Goal: Information Seeking & Learning: Check status

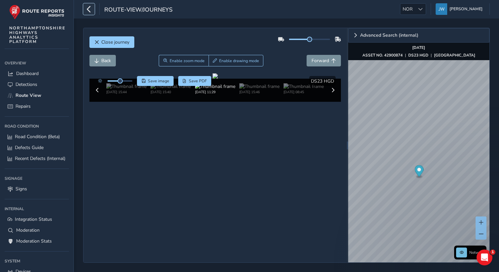
click at [88, 8] on icon "button" at bounding box center [88, 9] width 7 height 12
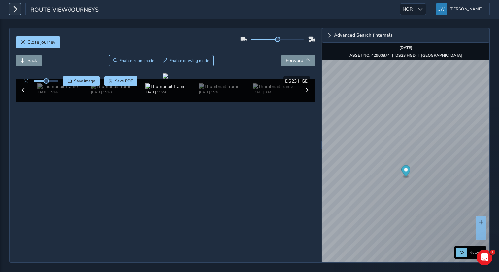
click at [16, 13] on icon "button" at bounding box center [15, 9] width 7 height 12
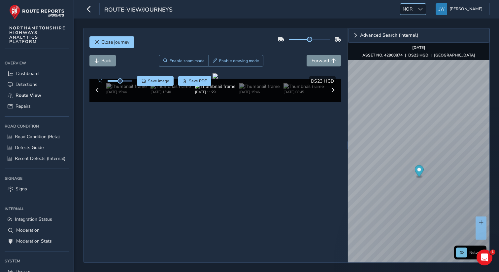
click at [415, 10] on span "NOR" at bounding box center [407, 9] width 15 height 11
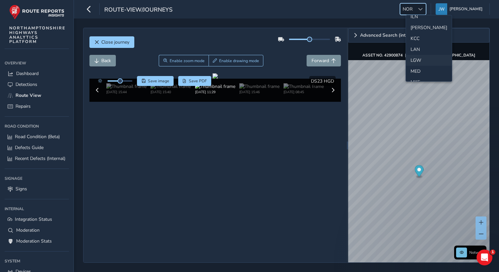
scroll to position [171, 0]
click at [415, 58] on li "LAN" at bounding box center [429, 58] width 46 height 11
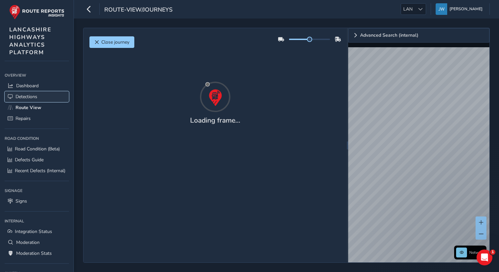
click at [33, 94] on span "Detections" at bounding box center [27, 96] width 22 height 6
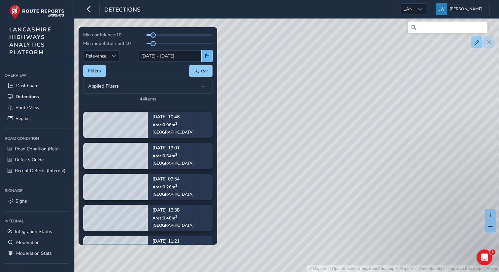
click at [205, 56] on span "button" at bounding box center [207, 55] width 5 height 5
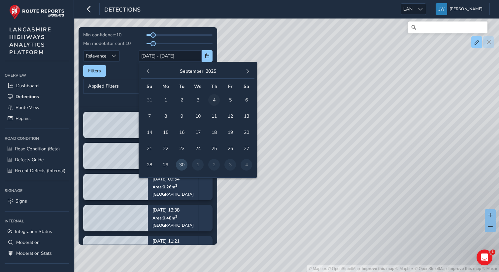
click at [214, 101] on span "4" at bounding box center [214, 100] width 12 height 12
type input "04/09/2025"
click at [214, 101] on span "4" at bounding box center [214, 100] width 12 height 12
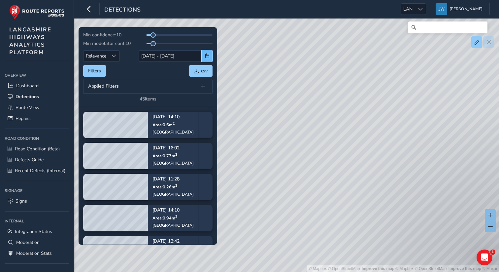
click at [208, 56] on span "button" at bounding box center [207, 55] width 5 height 5
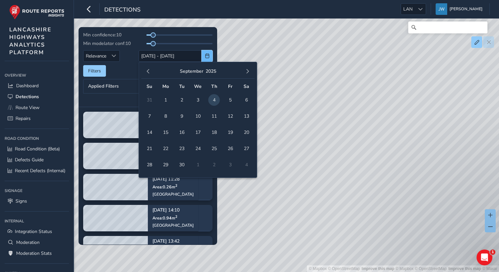
click at [208, 56] on span "button" at bounding box center [207, 55] width 5 height 5
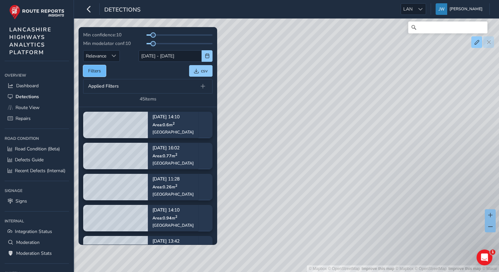
click at [91, 76] on button "Filters" at bounding box center [94, 71] width 23 height 12
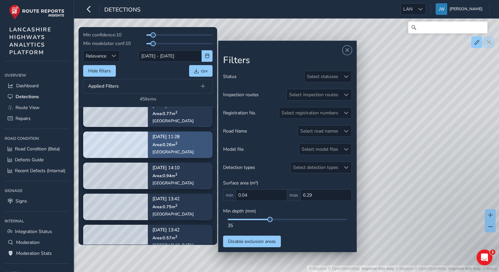
scroll to position [46, 0]
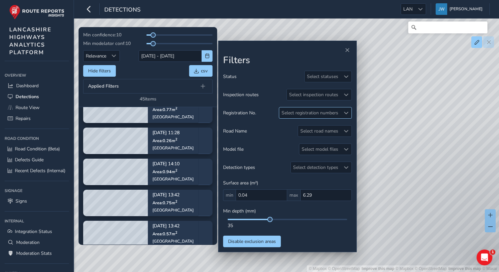
click at [322, 110] on div "Select registration numbers" at bounding box center [309, 112] width 61 height 11
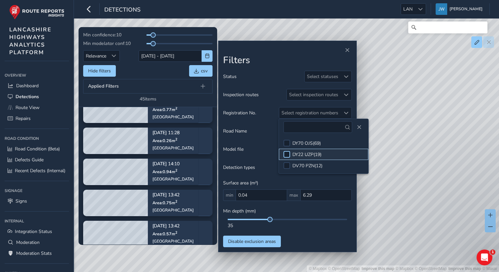
click at [286, 154] on div at bounding box center [286, 154] width 7 height 7
click at [274, 64] on h2 "Filters" at bounding box center [287, 60] width 129 height 11
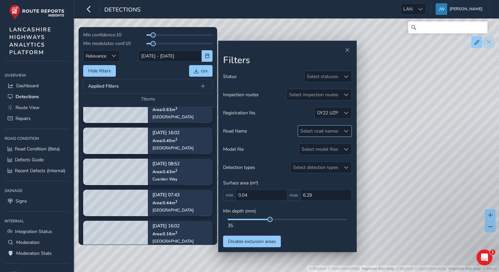
click at [326, 134] on div "Select road names" at bounding box center [319, 130] width 43 height 11
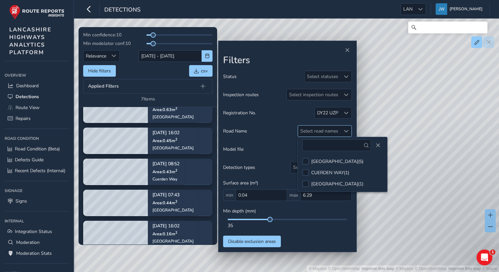
click at [326, 134] on div "Select road names" at bounding box center [319, 130] width 43 height 11
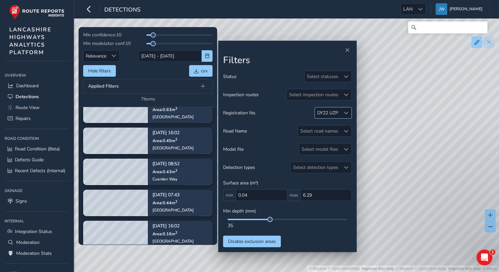
click at [331, 116] on div "DY22 UZP" at bounding box center [328, 112] width 26 height 11
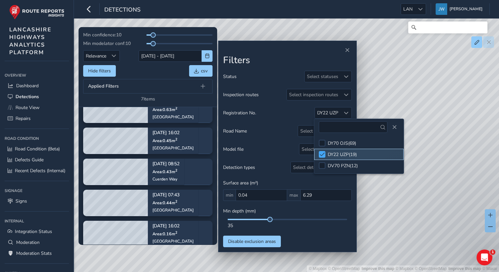
click at [323, 154] on span at bounding box center [322, 154] width 5 height 5
click at [392, 129] on span "Close" at bounding box center [394, 127] width 5 height 5
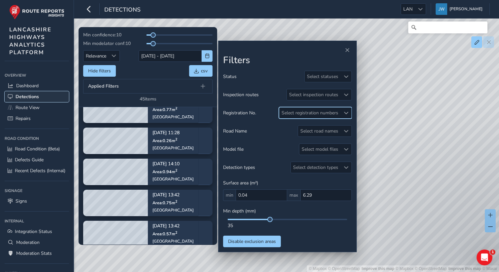
click at [23, 95] on span "Detections" at bounding box center [27, 96] width 23 height 6
click at [31, 98] on span "Detections" at bounding box center [27, 96] width 23 height 6
click at [207, 54] on span "button" at bounding box center [207, 55] width 5 height 5
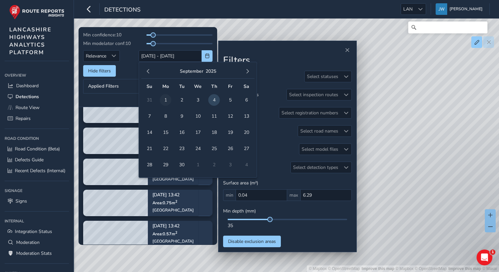
click at [167, 99] on span "1" at bounding box center [166, 100] width 12 height 12
type input "01/09/2025"
click at [184, 164] on span "30" at bounding box center [182, 165] width 12 height 12
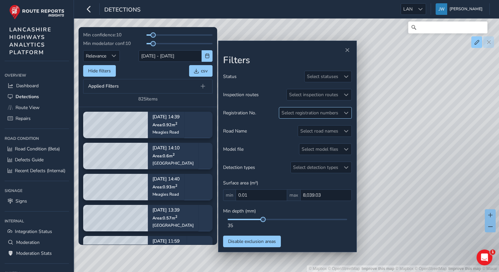
click at [332, 115] on div "Select registration numbers" at bounding box center [309, 112] width 61 height 11
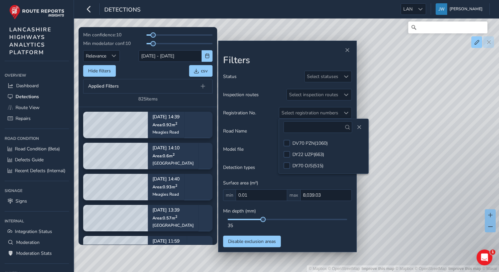
click at [281, 83] on div "Status Select statuses Inspection routes Select inspection routes Registration …" at bounding box center [287, 159] width 129 height 176
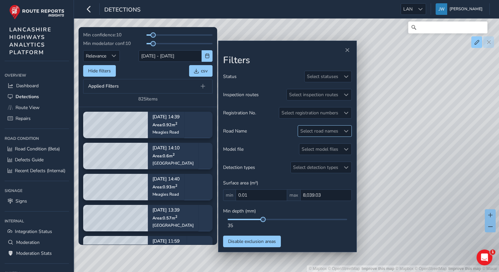
click at [334, 132] on div "Select road names" at bounding box center [319, 130] width 43 height 11
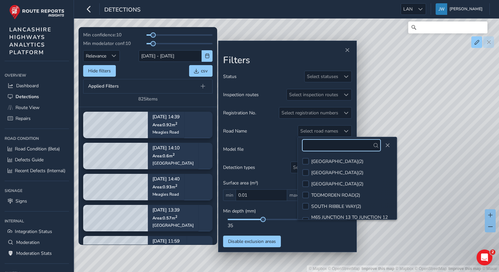
scroll to position [1095, 0]
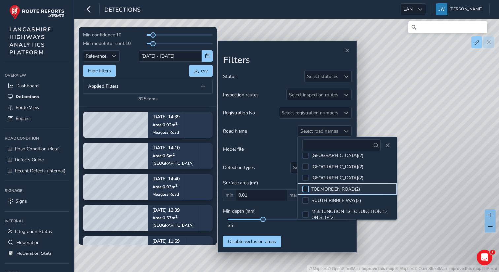
click at [305, 185] on div at bounding box center [305, 188] width 7 height 7
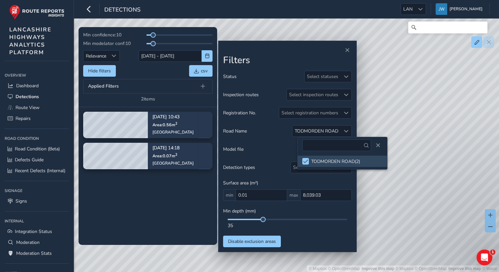
click at [273, 59] on h2 "Filters" at bounding box center [287, 60] width 129 height 11
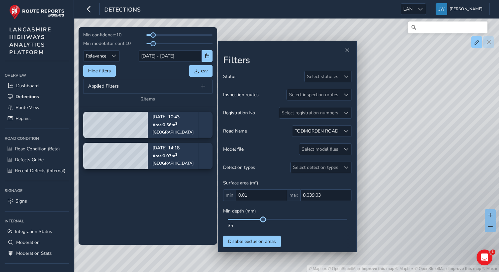
drag, startPoint x: 264, startPoint y: 221, endPoint x: 230, endPoint y: 219, distance: 34.0
click at [226, 221] on div "35" at bounding box center [287, 223] width 129 height 10
drag, startPoint x: 264, startPoint y: 220, endPoint x: 232, endPoint y: 220, distance: 32.3
click at [232, 220] on div "35" at bounding box center [287, 223] width 129 height 10
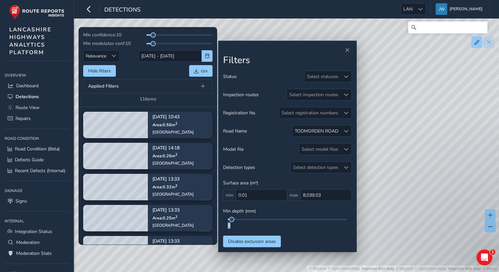
drag, startPoint x: 232, startPoint y: 223, endPoint x: 228, endPoint y: 223, distance: 4.0
click at [228, 223] on div "4" at bounding box center [287, 225] width 119 height 6
drag, startPoint x: 233, startPoint y: 222, endPoint x: 227, endPoint y: 222, distance: 6.3
click at [227, 222] on div "4" at bounding box center [287, 223] width 129 height 10
click at [27, 106] on span "Route View" at bounding box center [28, 107] width 24 height 6
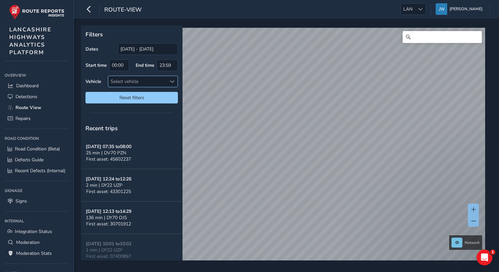
click at [150, 78] on div "Select vehicle" at bounding box center [137, 81] width 58 height 11
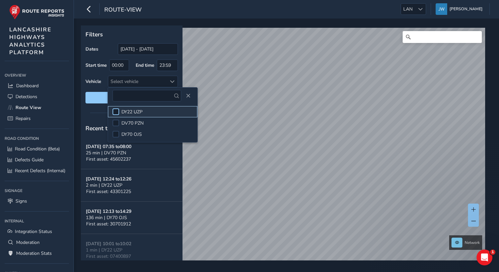
click at [118, 112] on div at bounding box center [116, 111] width 7 height 7
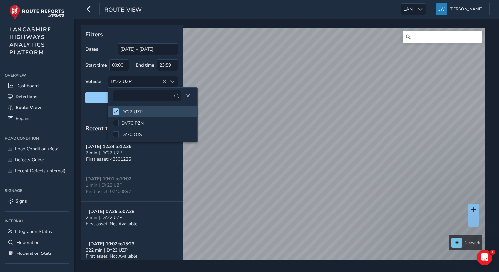
click at [121, 32] on p "Filters" at bounding box center [131, 34] width 92 height 9
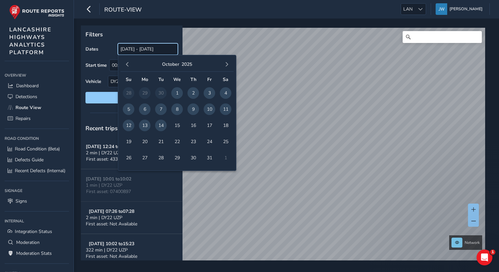
click at [135, 52] on input "14/09/2025 - 14/10/2025" at bounding box center [148, 49] width 60 height 12
click at [177, 93] on span "1" at bounding box center [177, 93] width 12 height 12
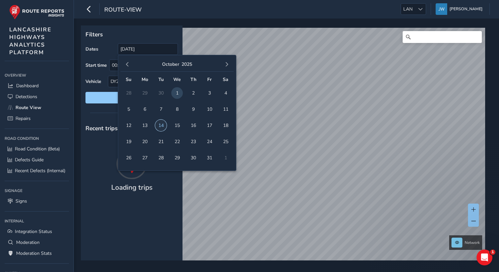
click at [163, 125] on span "14" at bounding box center [161, 125] width 12 height 12
type input "01/10/2025 - 14/10/2025"
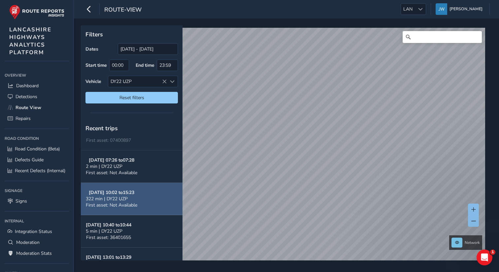
scroll to position [51, 0]
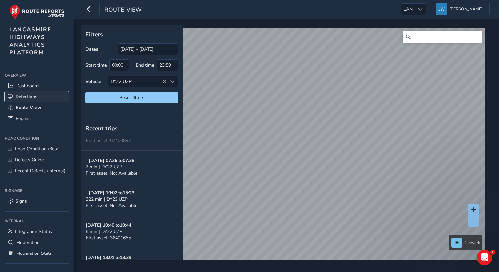
click at [26, 98] on span "Detections" at bounding box center [27, 96] width 22 height 6
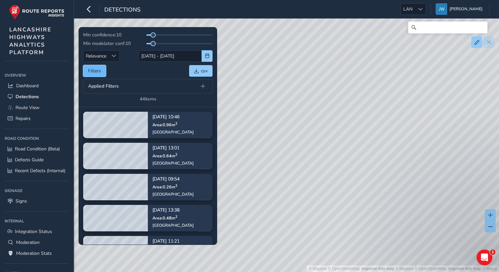
click at [103, 69] on button "Filters" at bounding box center [94, 71] width 23 height 12
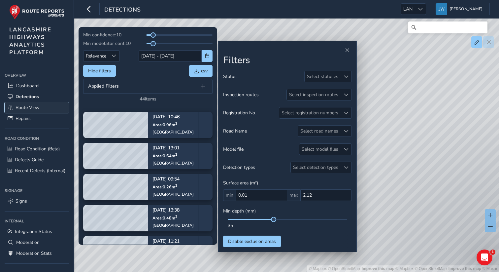
click at [30, 104] on span "Route View" at bounding box center [28, 107] width 24 height 6
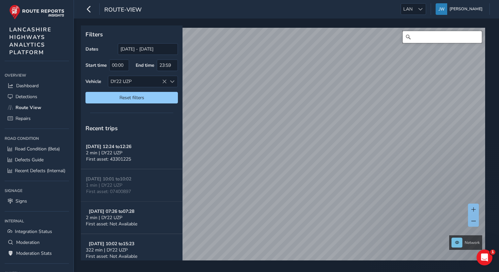
click at [444, 40] on input "Search" at bounding box center [442, 37] width 79 height 12
paste input "TODMORDEN ROAD"
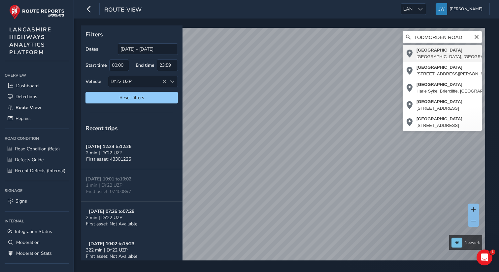
type input "Todmorden Road, St Annes, Saint Anne's on the Sea, Borough of Fylde, Lancashire…"
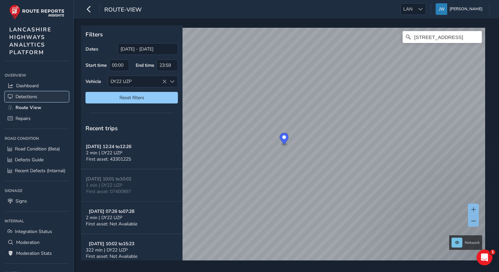
click at [33, 95] on span "Detections" at bounding box center [27, 96] width 22 height 6
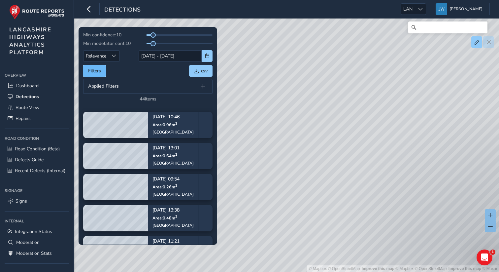
click at [98, 73] on button "Filters" at bounding box center [94, 71] width 23 height 12
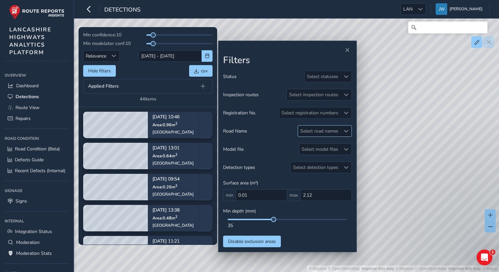
click at [314, 131] on div "Select road names" at bounding box center [319, 130] width 43 height 11
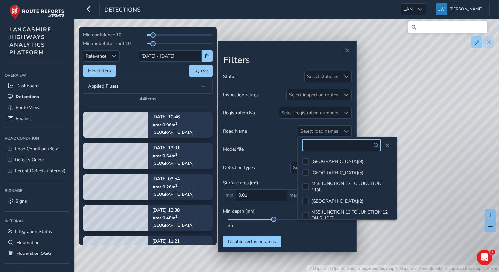
paste input "TODMORDEN ROAD"
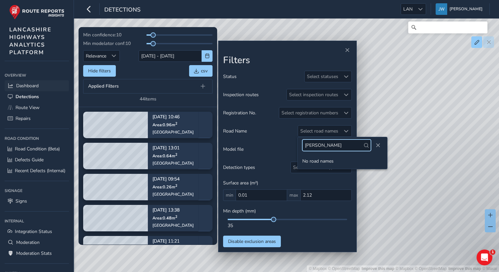
type input "Tod"
click at [25, 88] on link "Dashboard" at bounding box center [37, 85] width 64 height 11
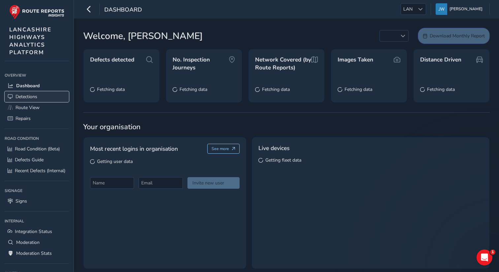
click at [25, 99] on span "Detections" at bounding box center [27, 96] width 22 height 6
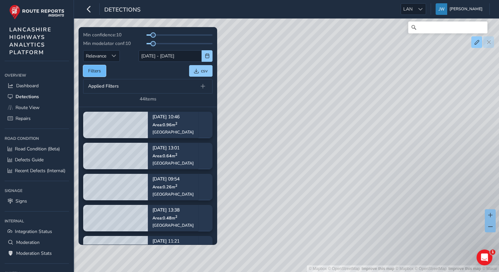
click at [101, 75] on button "Filters" at bounding box center [94, 71] width 23 height 12
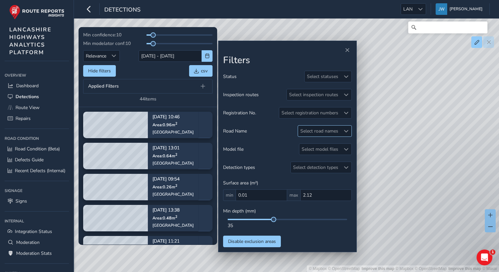
click at [315, 133] on div "Select road names" at bounding box center [319, 130] width 43 height 11
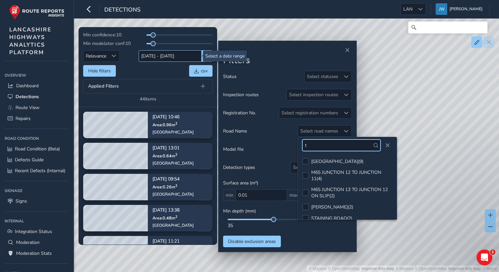
type input "t"
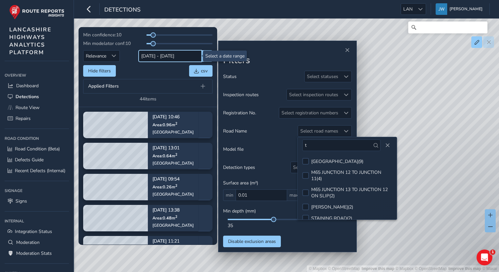
click at [158, 57] on input "30/09/2025 - 14/10/2025" at bounding box center [170, 56] width 63 height 12
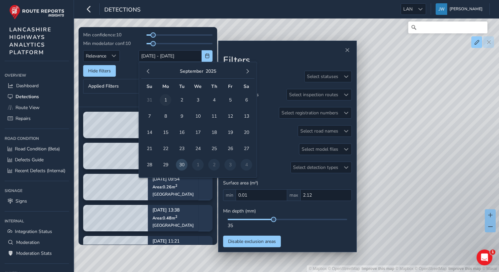
click at [163, 100] on span "1" at bounding box center [166, 100] width 12 height 12
click at [181, 166] on span "30" at bounding box center [182, 165] width 12 height 12
type input "01/09/2025 - 30/09/2025"
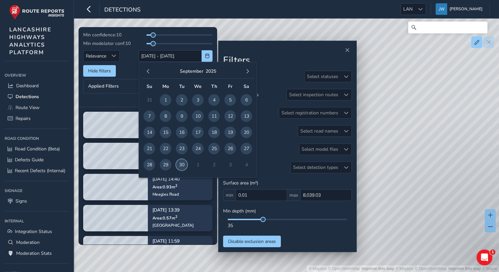
type input "8,039.03"
click at [313, 134] on div "Select road names" at bounding box center [319, 130] width 43 height 11
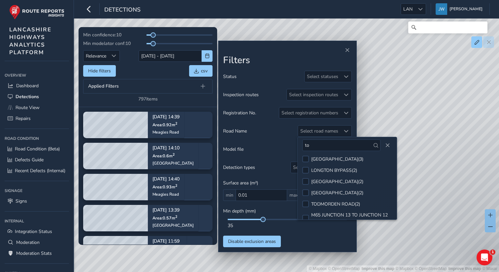
scroll to position [126, 0]
type input "to"
click at [304, 201] on div at bounding box center [305, 204] width 7 height 7
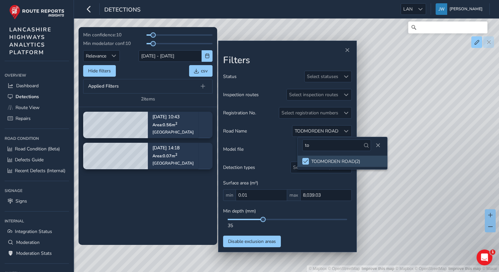
click at [269, 60] on h2 "Filters" at bounding box center [287, 60] width 129 height 11
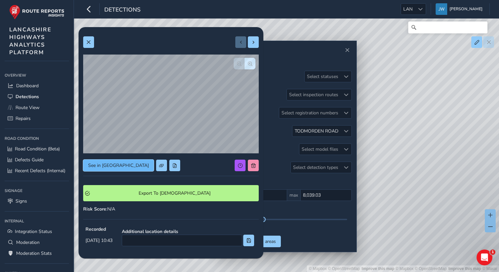
click at [112, 167] on span "See in Route View" at bounding box center [118, 165] width 61 height 6
click at [91, 44] on button at bounding box center [88, 42] width 11 height 12
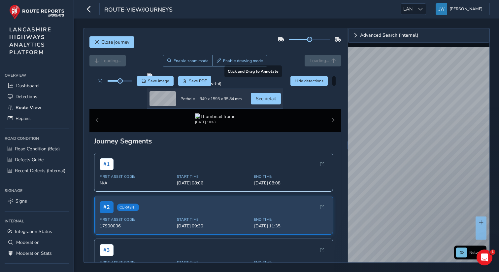
click at [177, 79] on div at bounding box center [215, 75] width 136 height 5
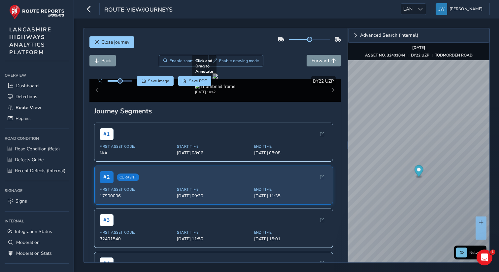
click at [217, 79] on div at bounding box center [214, 75] width 5 height 5
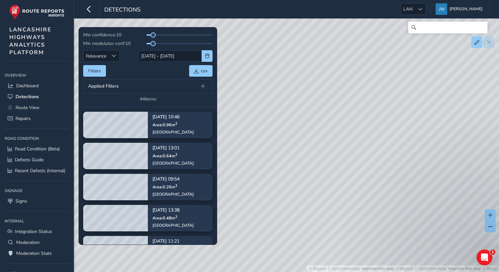
click at [109, 87] on span "Applied Filters" at bounding box center [103, 86] width 31 height 5
click at [99, 69] on button "Filters" at bounding box center [94, 71] width 23 height 12
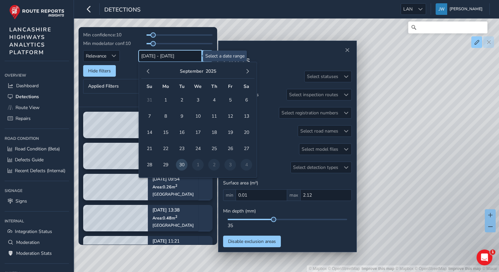
click at [170, 55] on input "[DATE] - [DATE]" at bounding box center [170, 56] width 63 height 12
click at [165, 101] on span "1" at bounding box center [166, 100] width 12 height 12
type input "[DATE]"
click at [179, 166] on span "30" at bounding box center [182, 165] width 12 height 12
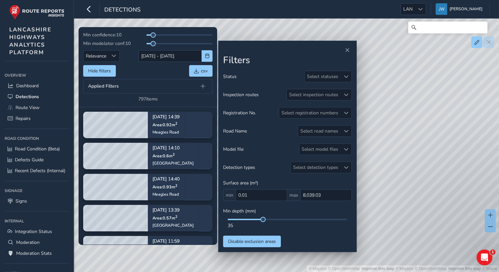
click at [112, 86] on span "Applied Filters" at bounding box center [103, 86] width 31 height 5
click at [202, 86] on span at bounding box center [203, 86] width 5 height 5
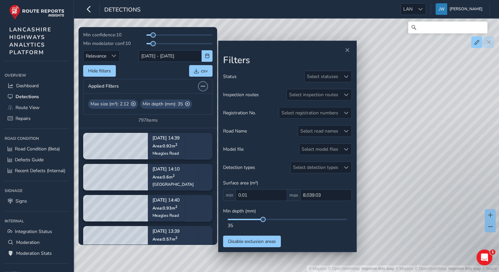
click at [202, 89] on button at bounding box center [202, 86] width 9 height 9
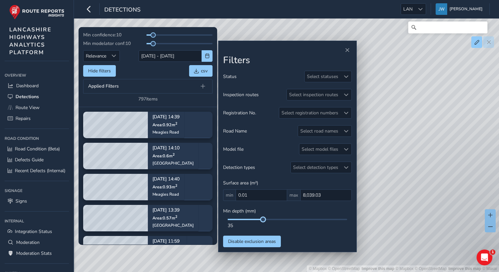
drag, startPoint x: 264, startPoint y: 220, endPoint x: 226, endPoint y: 218, distance: 37.3
click at [226, 218] on div "35" at bounding box center [287, 223] width 129 height 10
click at [229, 219] on span at bounding box center [245, 218] width 35 height 1
click at [110, 90] on div "Applied Filters" at bounding box center [147, 86] width 129 height 15
click at [105, 72] on button "Hide filters" at bounding box center [99, 71] width 33 height 12
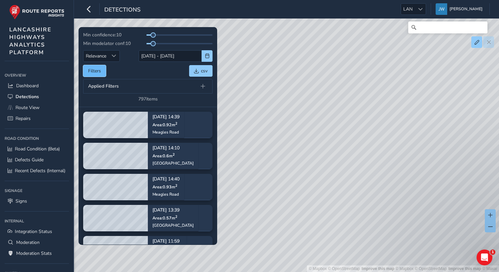
click at [105, 72] on button "Filters" at bounding box center [94, 71] width 23 height 12
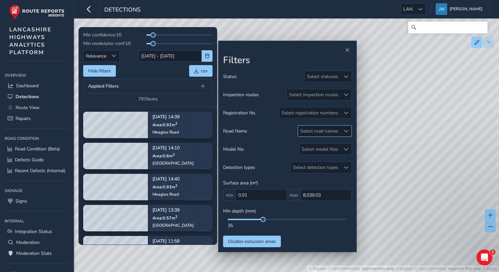
click at [319, 134] on div "Select road names" at bounding box center [319, 130] width 43 height 11
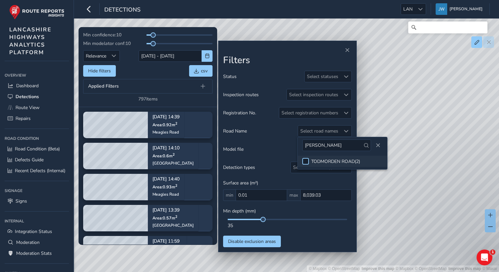
type input "tod"
click at [306, 160] on div at bounding box center [305, 161] width 7 height 7
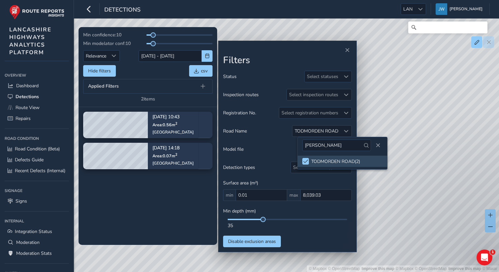
click at [262, 222] on div "35" at bounding box center [287, 223] width 129 height 10
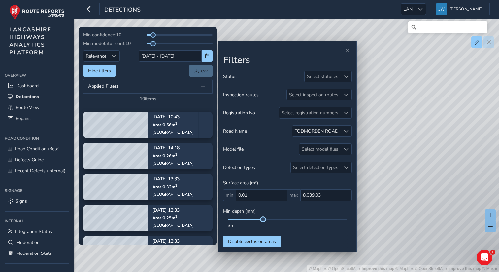
drag, startPoint x: 263, startPoint y: 221, endPoint x: 226, endPoint y: 221, distance: 37.0
click at [226, 221] on div "35" at bounding box center [287, 223] width 129 height 10
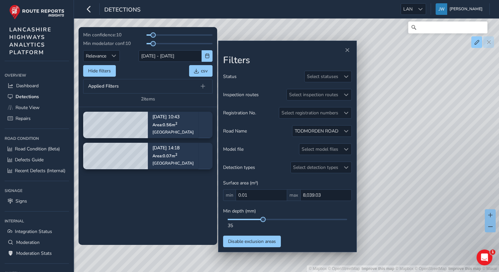
drag, startPoint x: 264, startPoint y: 222, endPoint x: 253, endPoint y: 221, distance: 10.2
click at [253, 221] on div "35" at bounding box center [287, 223] width 129 height 10
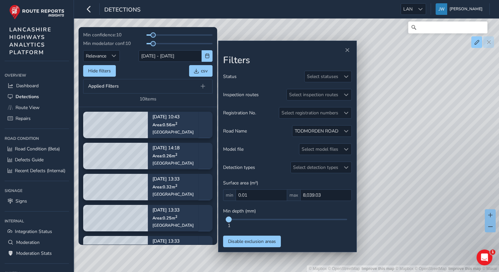
drag, startPoint x: 262, startPoint y: 219, endPoint x: 228, endPoint y: 219, distance: 33.7
click at [228, 219] on span at bounding box center [228, 218] width 5 height 5
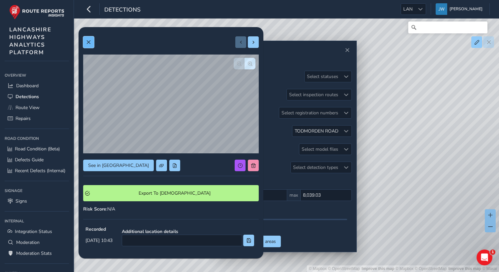
click at [91, 41] on button at bounding box center [88, 42] width 11 height 12
click at [90, 43] on span at bounding box center [88, 42] width 5 height 5
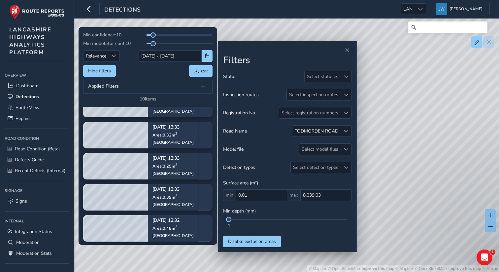
scroll to position [56, 0]
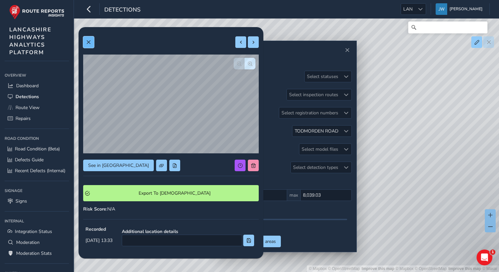
click at [93, 42] on button at bounding box center [88, 42] width 11 height 12
click at [90, 42] on span at bounding box center [88, 42] width 5 height 5
click at [86, 41] on span at bounding box center [88, 42] width 5 height 5
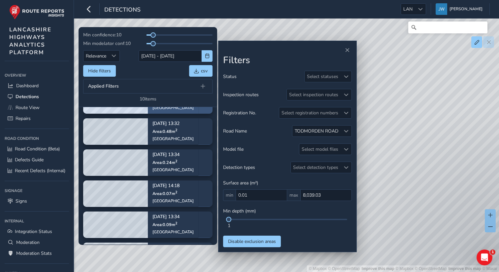
scroll to position [146, 0]
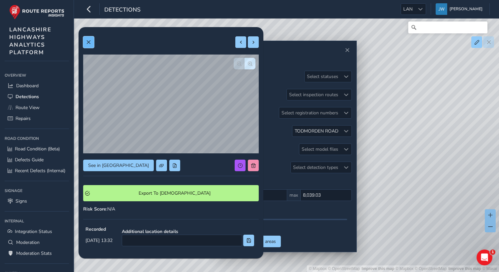
click at [92, 40] on button at bounding box center [88, 42] width 11 height 12
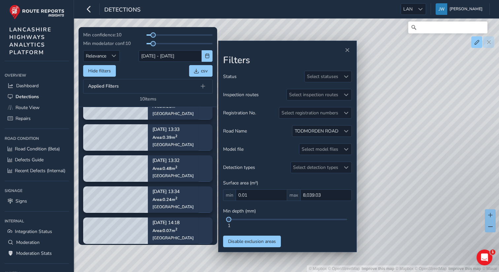
scroll to position [107, 0]
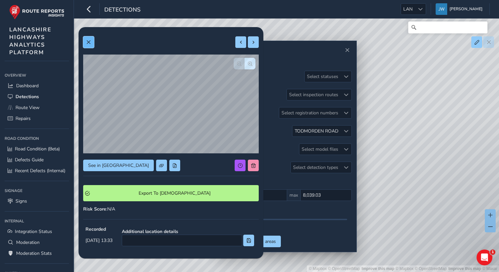
click at [92, 42] on button at bounding box center [88, 42] width 11 height 12
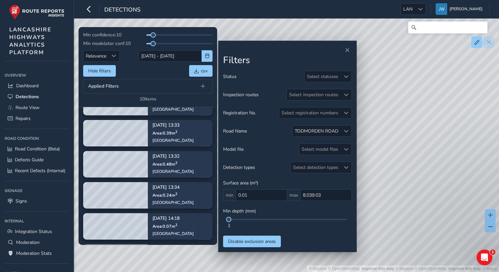
scroll to position [120, 0]
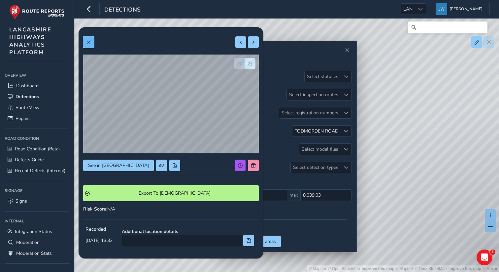
click at [90, 45] on button at bounding box center [88, 42] width 11 height 12
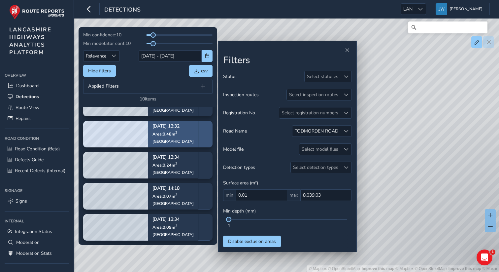
scroll to position [163, 0]
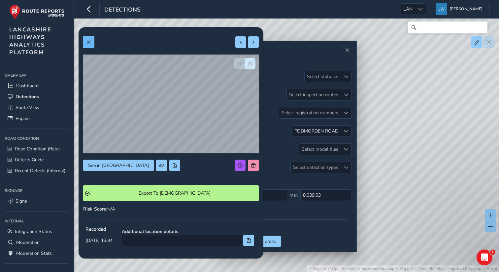
click at [91, 42] on button at bounding box center [88, 42] width 11 height 12
click at [92, 43] on button at bounding box center [88, 42] width 11 height 12
click at [90, 43] on span at bounding box center [88, 42] width 5 height 5
click at [110, 165] on span "See in Route View" at bounding box center [118, 165] width 61 height 6
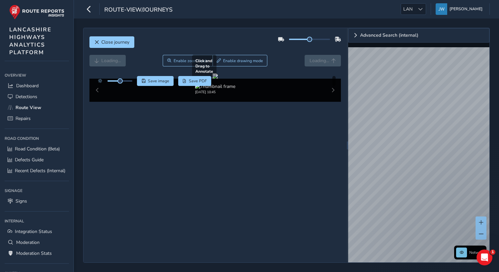
click at [212, 79] on div at bounding box center [214, 75] width 5 height 5
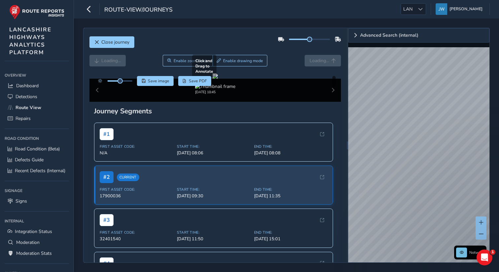
click at [212, 79] on div at bounding box center [214, 75] width 5 height 5
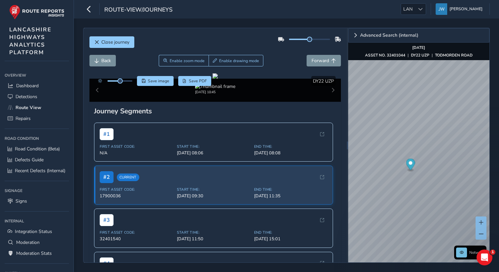
click at [228, 47] on div "Close journey" at bounding box center [215, 44] width 252 height 21
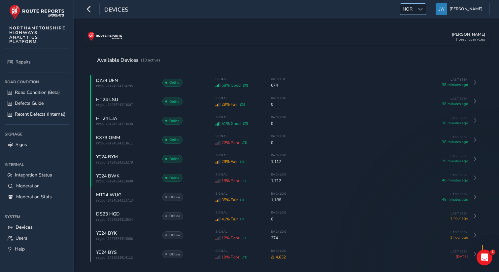
click at [421, 13] on div at bounding box center [420, 9] width 11 height 11
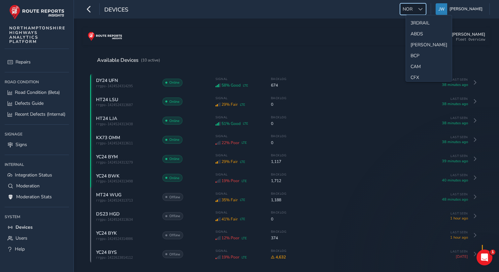
scroll to position [198, 0]
click at [415, 33] on li "LAN" at bounding box center [429, 32] width 46 height 11
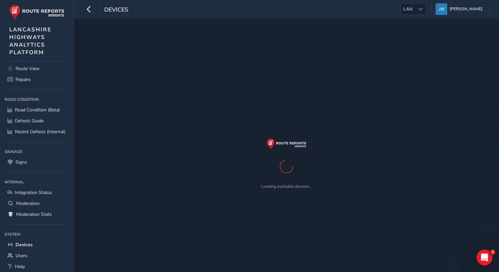
scroll to position [56, 0]
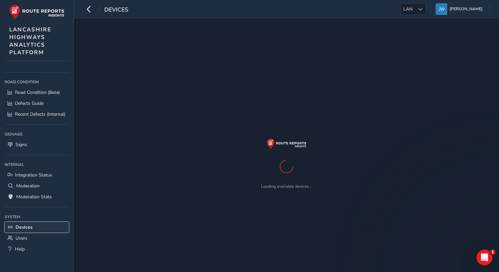
click at [29, 225] on span "Devices" at bounding box center [24, 227] width 17 height 6
